Goal: Information Seeking & Learning: Learn about a topic

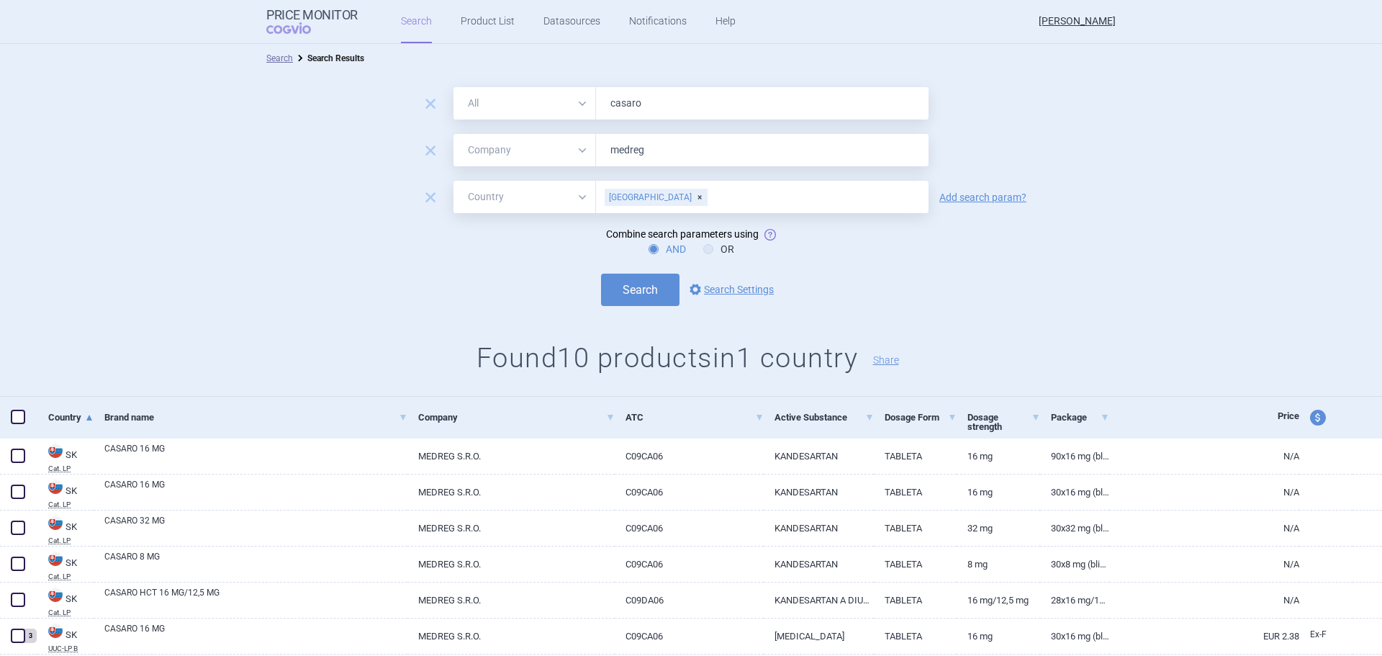
select select "mah"
select select "country"
click at [634, 99] on input "casaro" at bounding box center [762, 103] width 333 height 32
type input "alergimed"
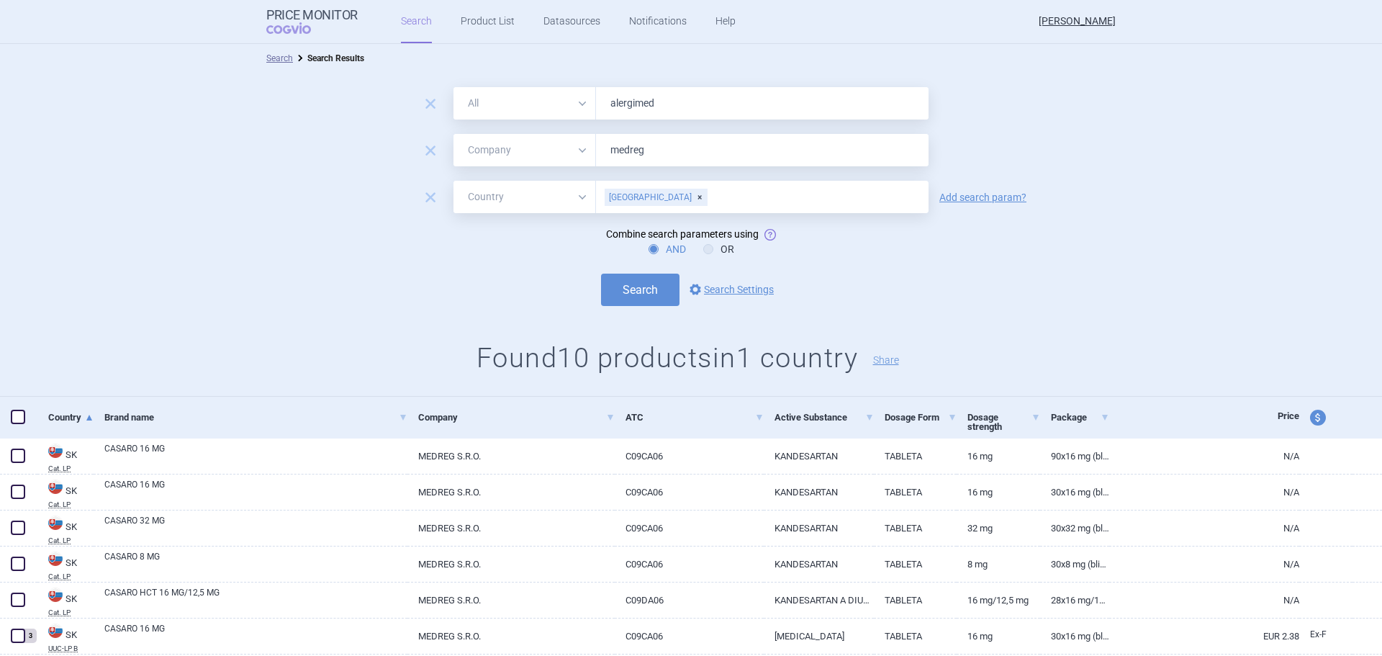
click at [601, 274] on button "Search" at bounding box center [640, 290] width 78 height 32
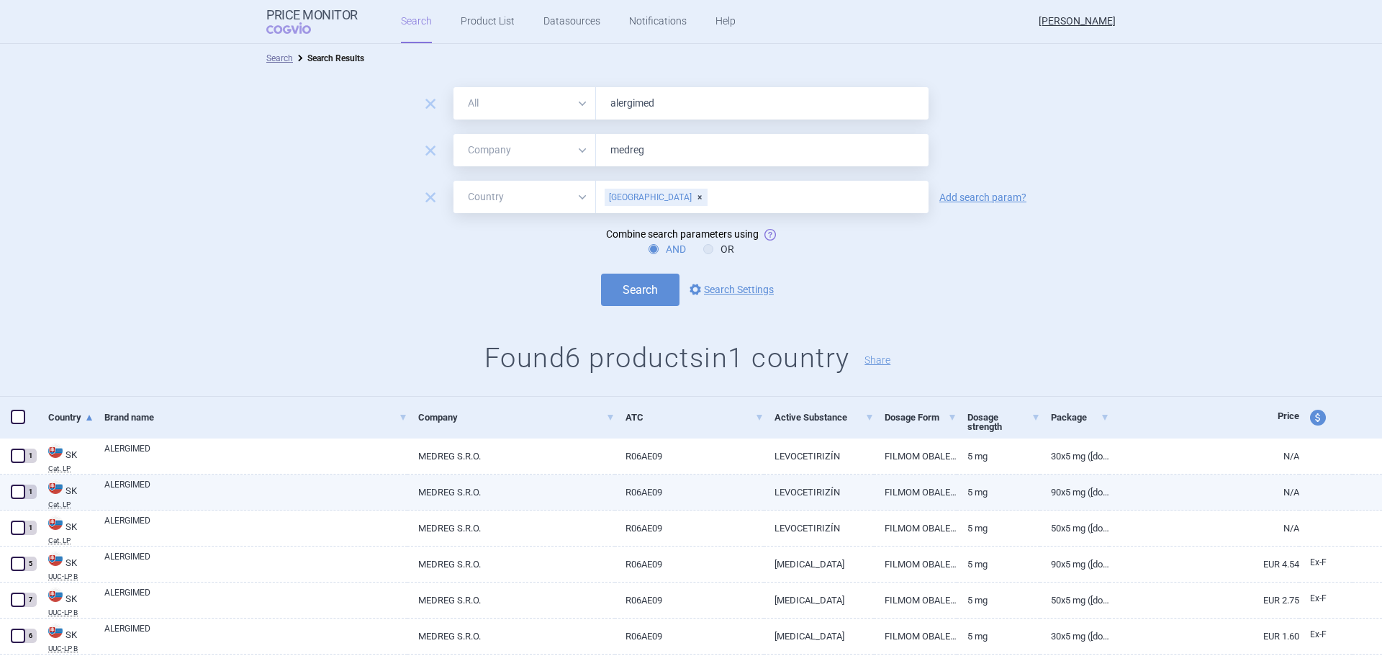
scroll to position [45, 0]
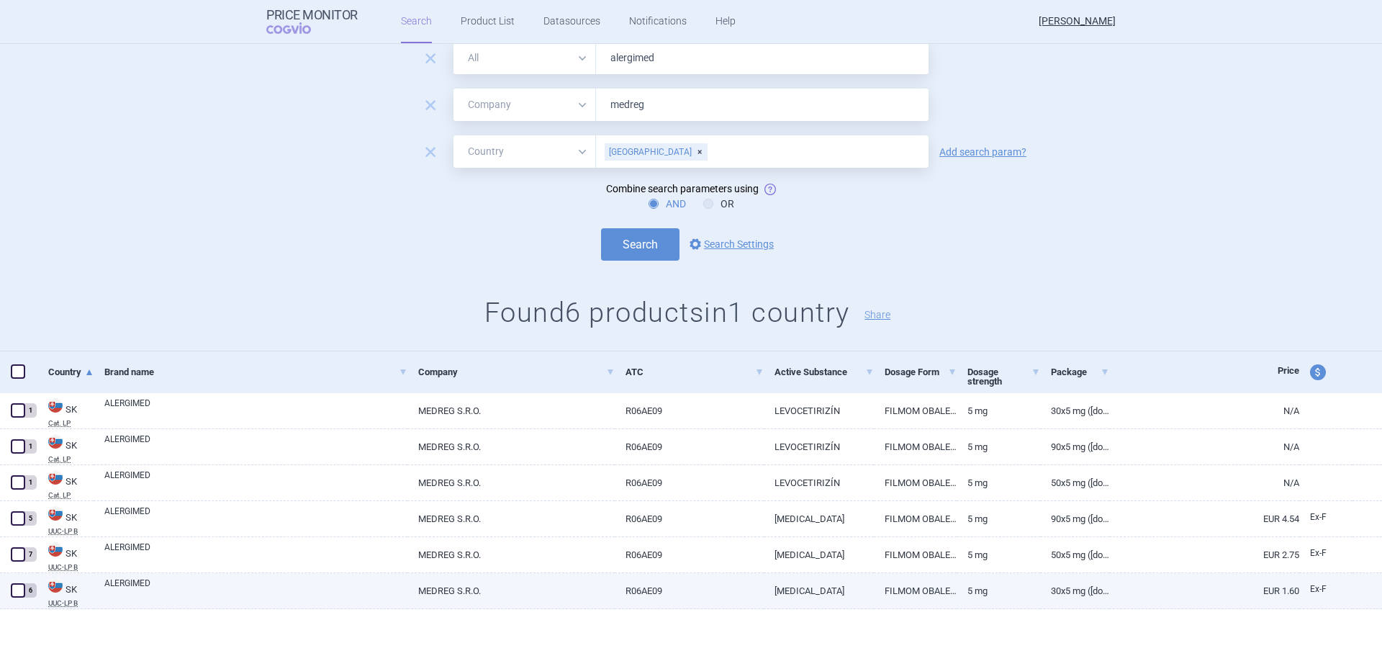
click at [1071, 593] on link "30x5 mg ([DOMAIN_NAME][URL])" at bounding box center [1074, 590] width 69 height 35
select select "EUR"
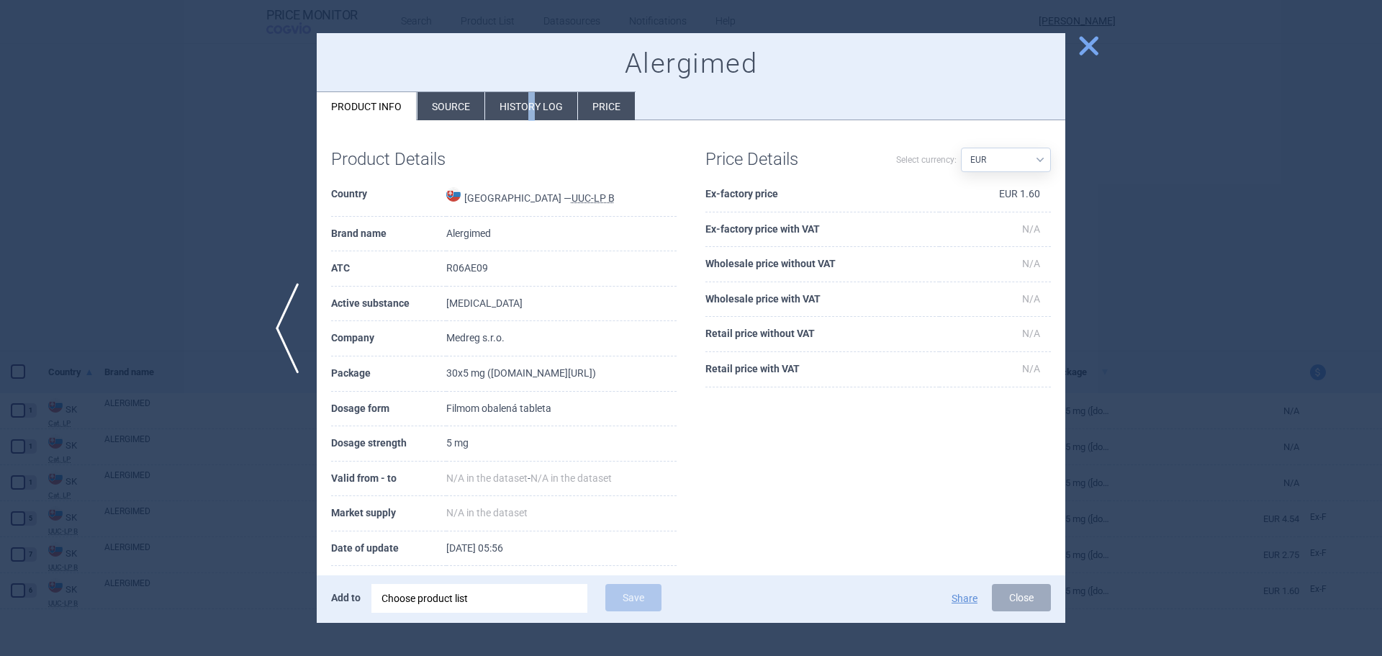
click at [527, 114] on li "History log" at bounding box center [531, 106] width 92 height 28
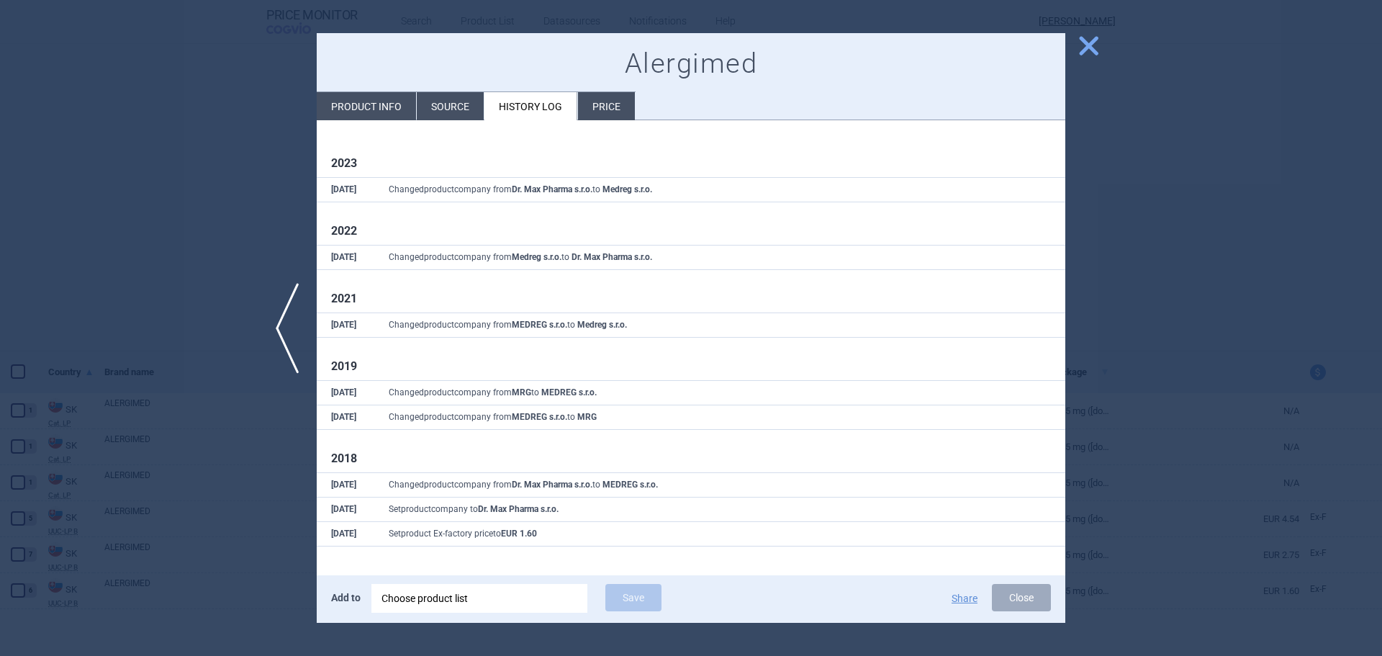
click at [612, 107] on li "Price" at bounding box center [606, 106] width 57 height 28
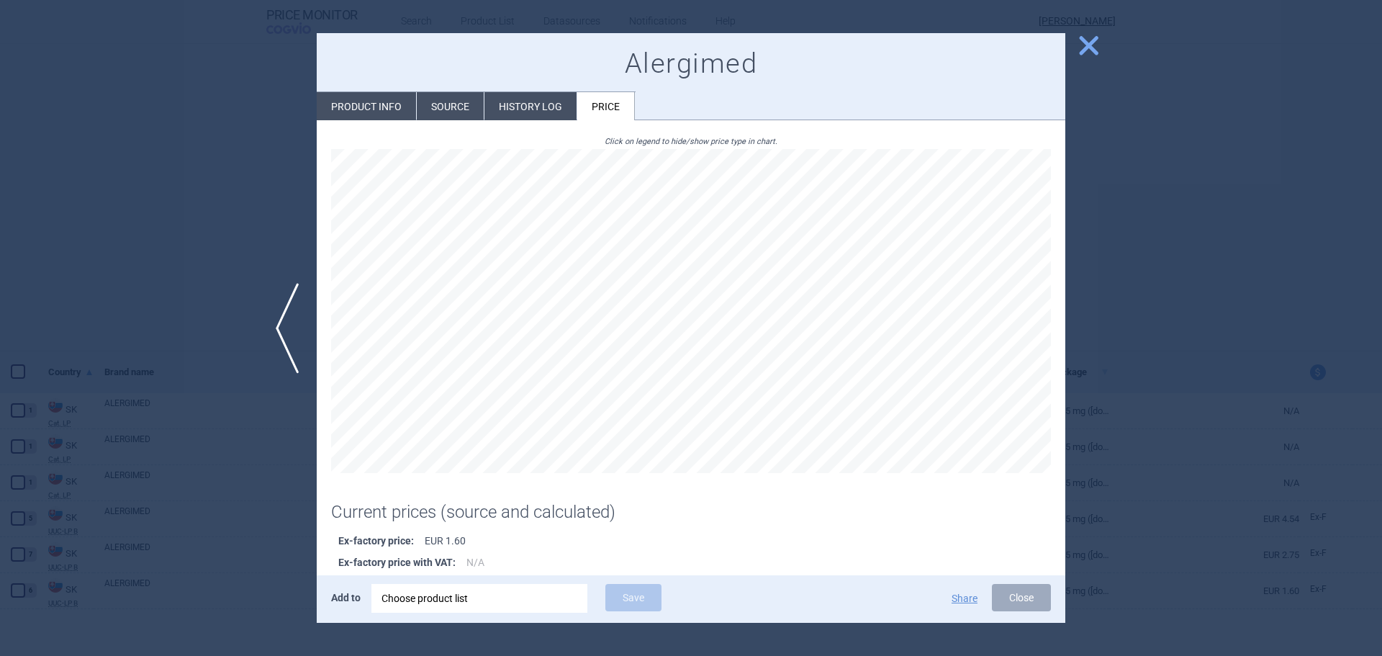
click at [1092, 49] on span "close" at bounding box center [1088, 45] width 25 height 25
